Goal: Check status: Check status

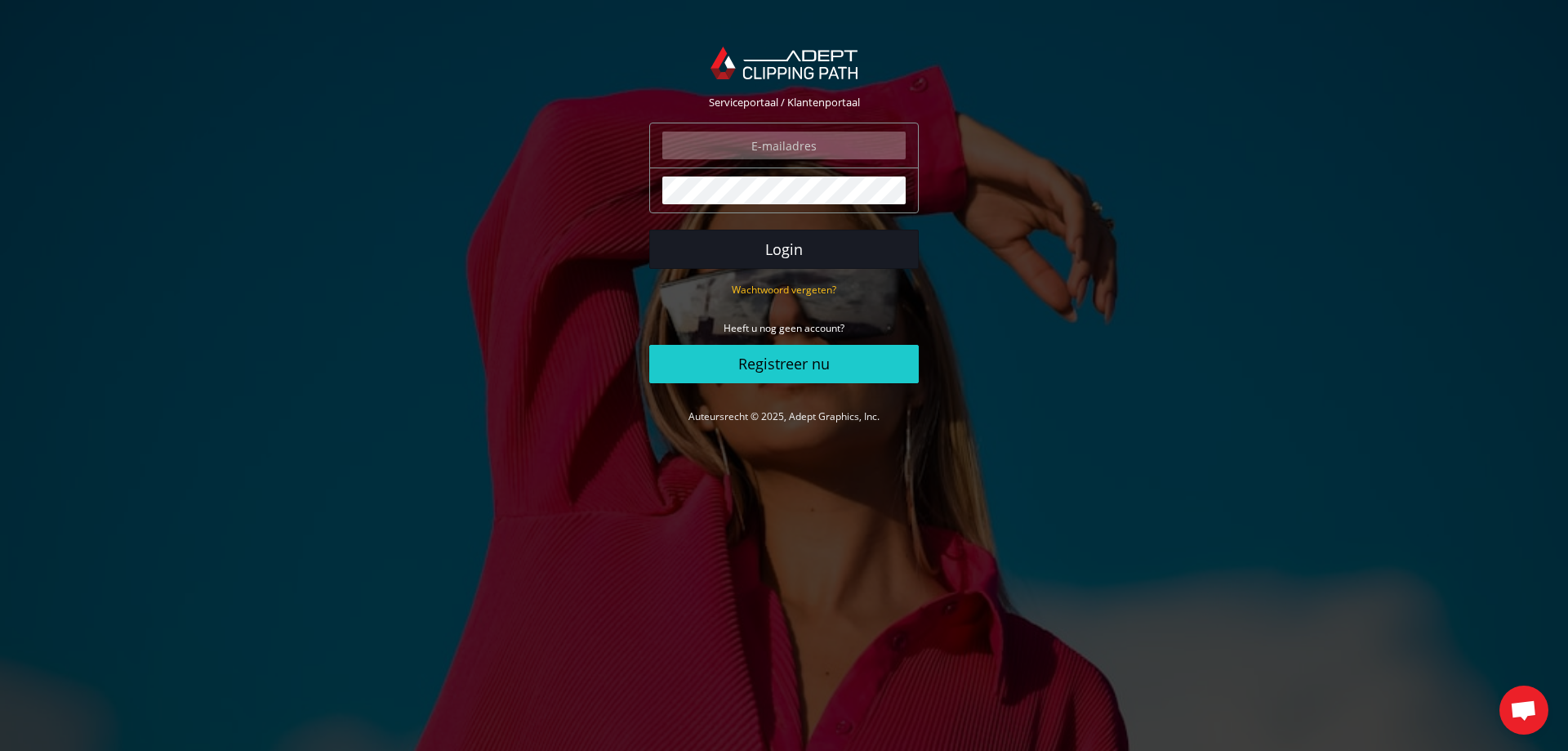
type input "[PERSON_NAME][EMAIL_ADDRESS][DOMAIN_NAME]"
click at [823, 252] on button "Login" at bounding box center [784, 249] width 270 height 39
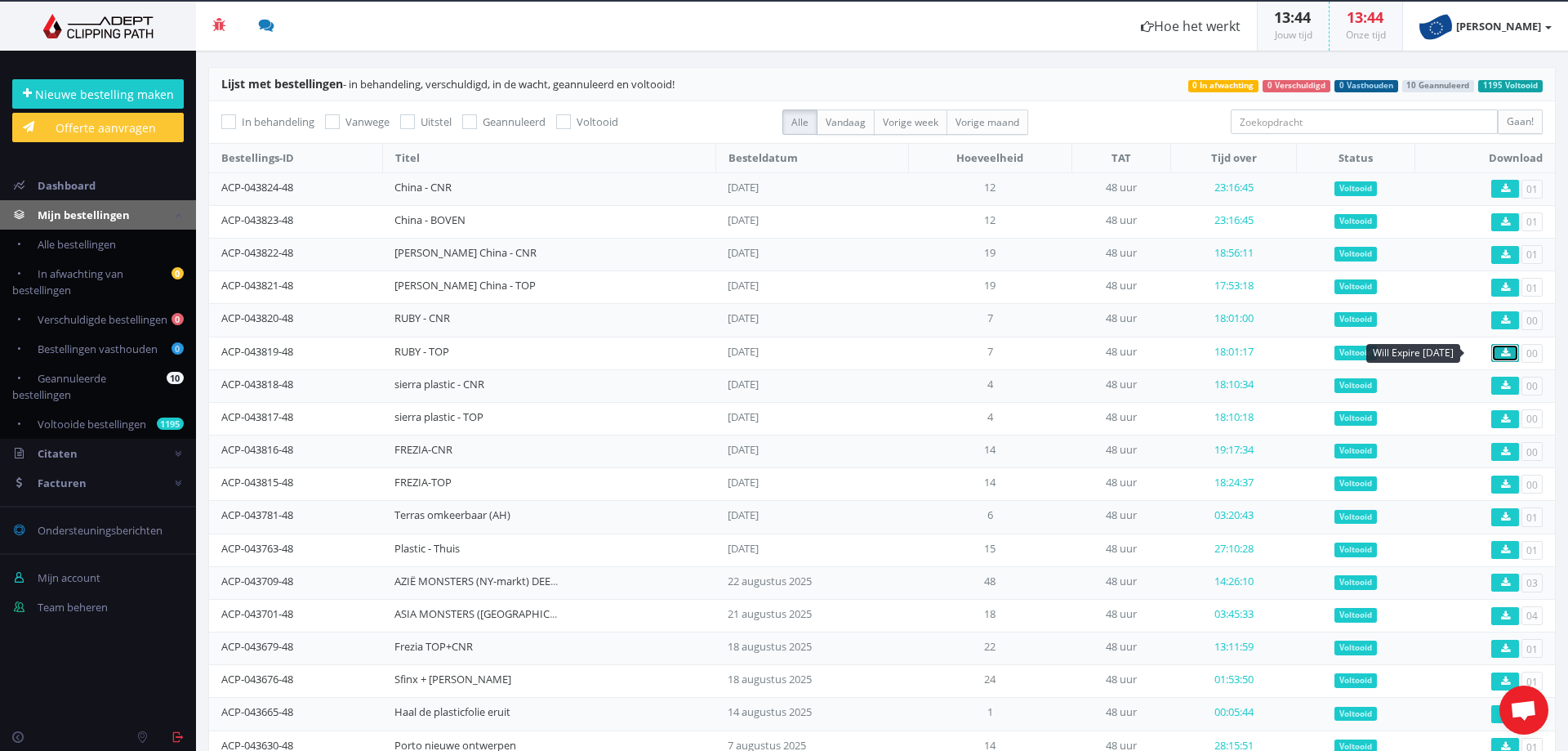
click at [1492, 350] on link at bounding box center [1505, 352] width 27 height 18
click at [1492, 320] on link at bounding box center [1505, 320] width 27 height 18
